Goal: Transaction & Acquisition: Subscribe to service/newsletter

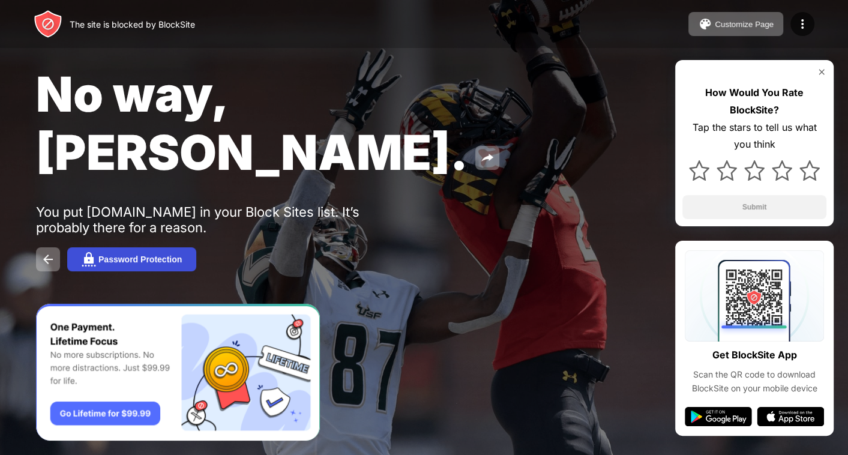
click at [151, 247] on button "Password Protection" at bounding box center [131, 259] width 129 height 24
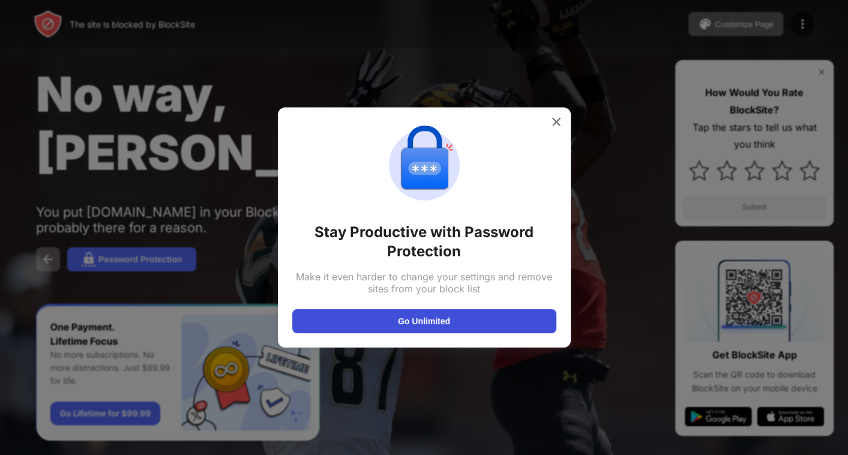
click at [427, 330] on button "Go Unlimited" at bounding box center [424, 321] width 264 height 24
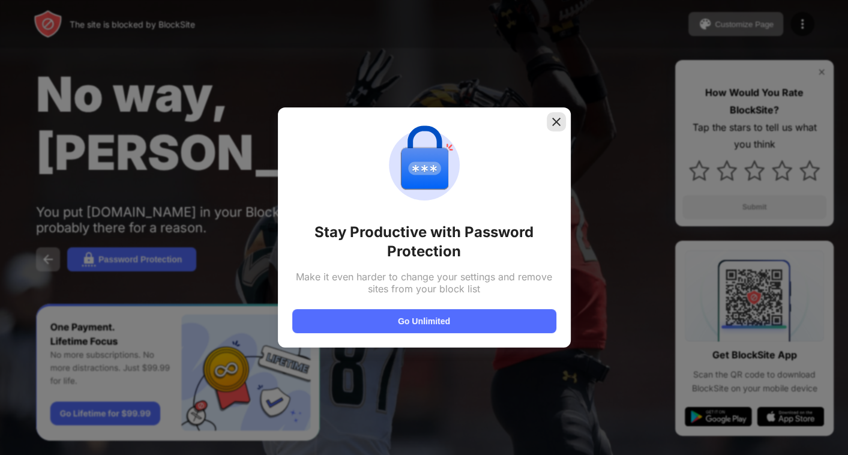
drag, startPoint x: 559, startPoint y: 112, endPoint x: 534, endPoint y: 115, distance: 24.7
click at [559, 113] on div at bounding box center [556, 121] width 19 height 19
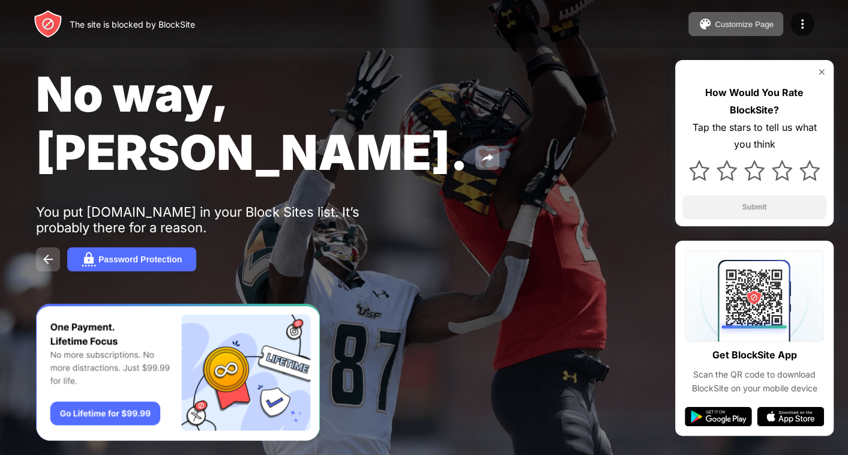
click at [53, 252] on img at bounding box center [48, 259] width 14 height 14
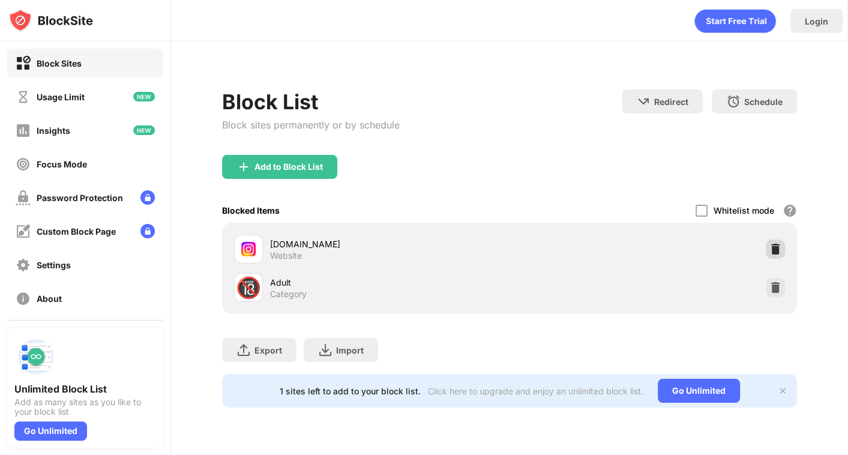
click at [775, 242] on div at bounding box center [775, 248] width 19 height 19
